Goal: Complete application form

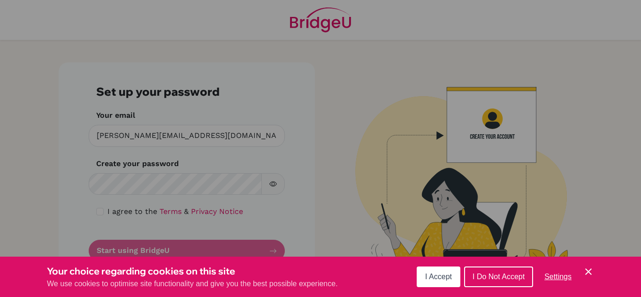
click at [509, 276] on span "I Do Not Accept" at bounding box center [498, 276] width 52 height 8
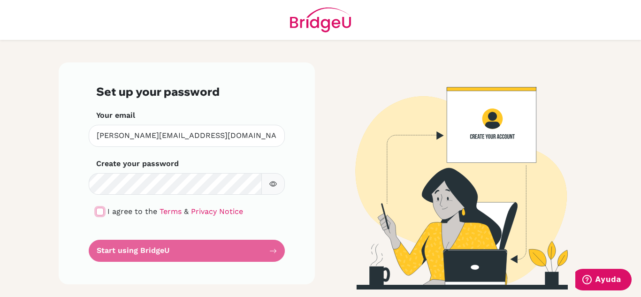
click at [98, 214] on input "checkbox" at bounding box center [100, 212] width 8 height 8
checkbox input "true"
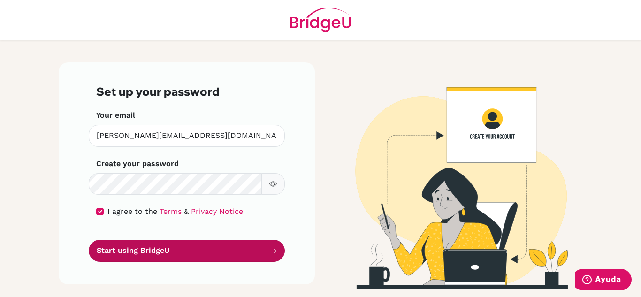
click at [146, 251] on button "Start using BridgeU" at bounding box center [187, 251] width 196 height 22
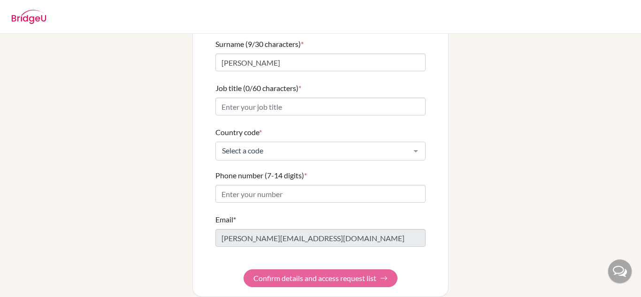
scroll to position [121, 0]
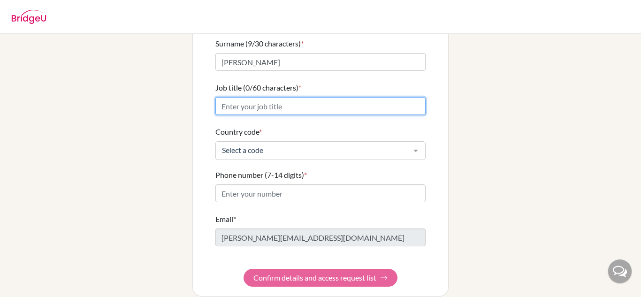
click at [307, 97] on input "Job title (0/60 characters) *" at bounding box center [320, 106] width 210 height 18
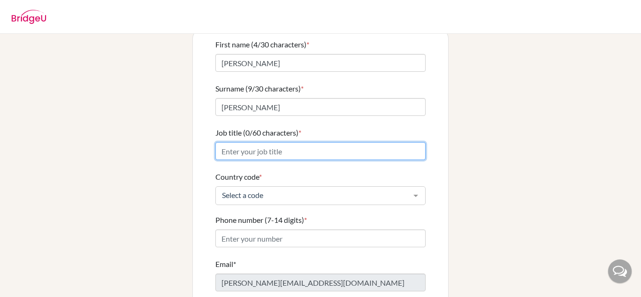
scroll to position [76, 0]
type input "Teacher"
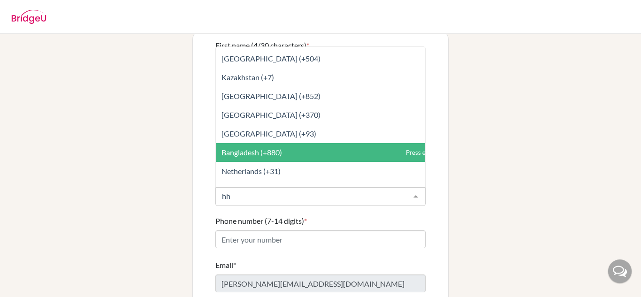
scroll to position [0, 0]
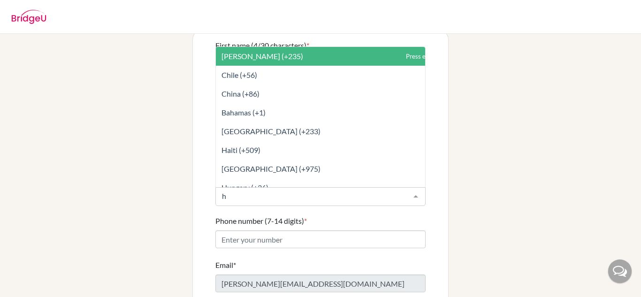
type input "ho"
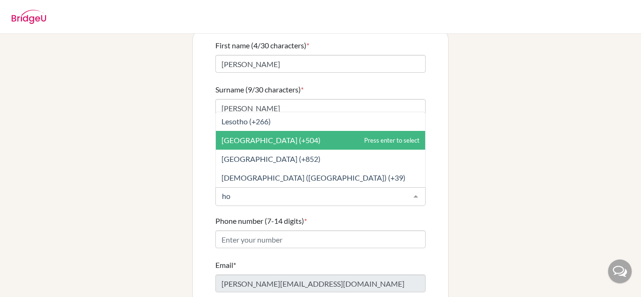
click at [257, 136] on span "[GEOGRAPHIC_DATA] (+504)" at bounding box center [270, 140] width 99 height 9
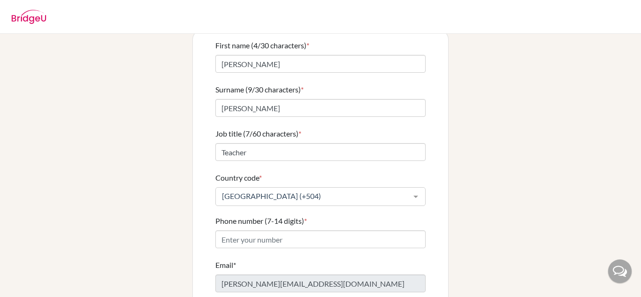
scroll to position [122, 0]
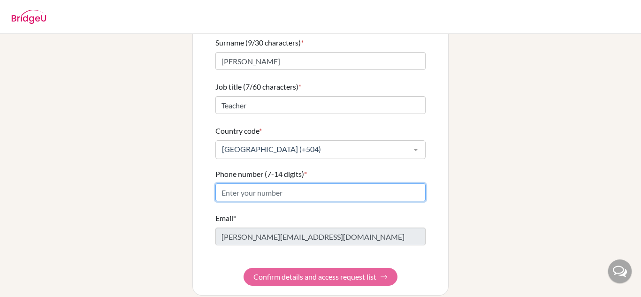
click at [288, 183] on input "Phone number (7-14 digits) *" at bounding box center [320, 192] width 210 height 18
type input "99372037"
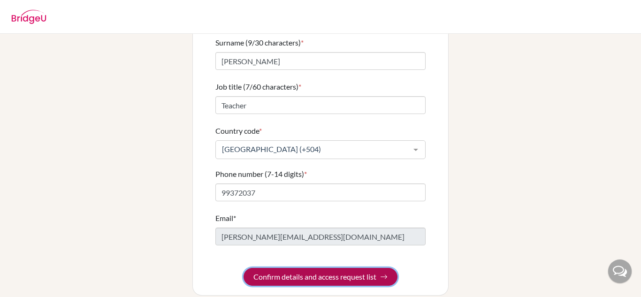
click at [348, 268] on button "Confirm details and access request list" at bounding box center [320, 277] width 154 height 18
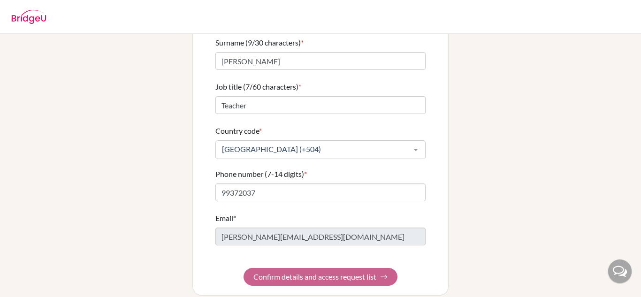
scroll to position [0, 0]
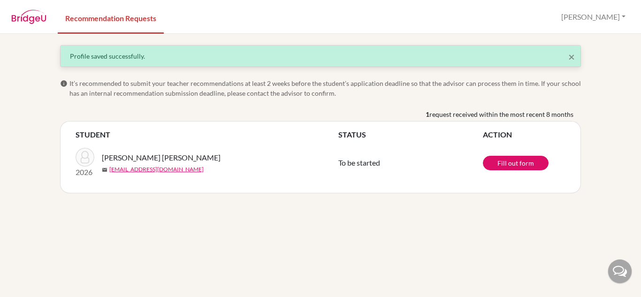
click at [346, 178] on td "To be started" at bounding box center [410, 162] width 144 height 45
click at [496, 164] on link "Fill out form" at bounding box center [516, 163] width 66 height 15
click at [571, 60] on span "×" at bounding box center [571, 57] width 7 height 14
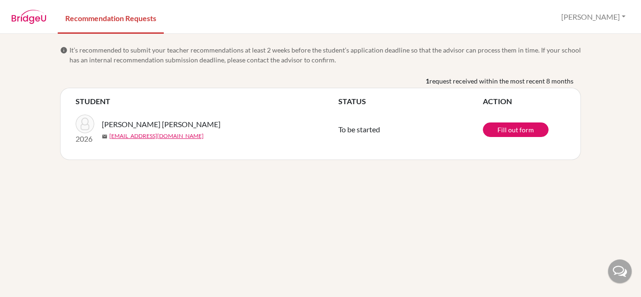
click at [35, 17] on img at bounding box center [28, 17] width 35 height 14
click at [25, 22] on img at bounding box center [28, 17] width 35 height 14
click at [35, 22] on img at bounding box center [28, 17] width 35 height 14
click at [614, 15] on button "[PERSON_NAME]" at bounding box center [593, 17] width 73 height 18
click at [583, 37] on link "Profile" at bounding box center [557, 38] width 74 height 15
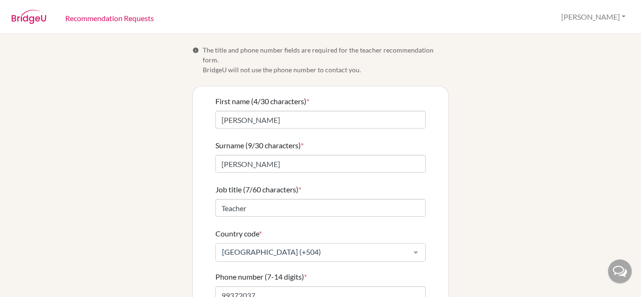
scroll to position [103, 0]
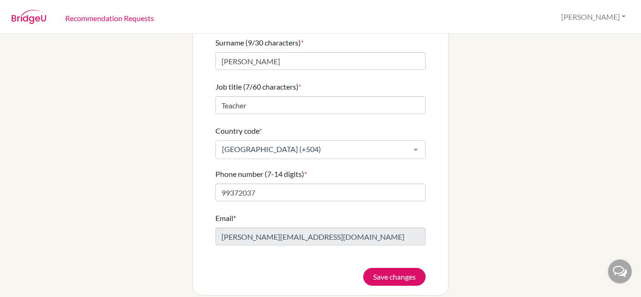
click at [30, 16] on img at bounding box center [28, 17] width 35 height 14
drag, startPoint x: 30, startPoint y: 16, endPoint x: 122, endPoint y: 15, distance: 92.4
click at [122, 15] on nav "Recommendation Requests [PERSON_NAME] Profile Log out" at bounding box center [320, 16] width 641 height 32
click at [122, 15] on link "Recommendation Requests" at bounding box center [110, 17] width 104 height 32
